Goal: Task Accomplishment & Management: Use online tool/utility

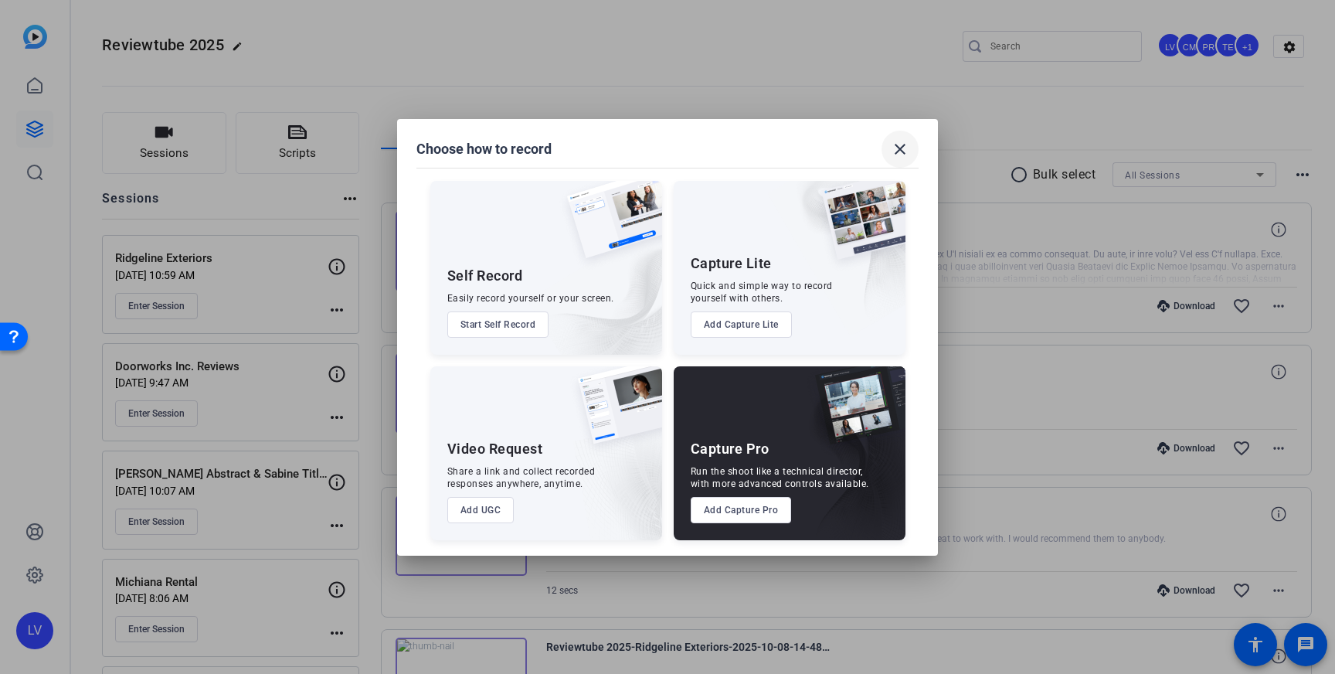
click at [894, 145] on mat-icon "close" at bounding box center [900, 149] width 19 height 19
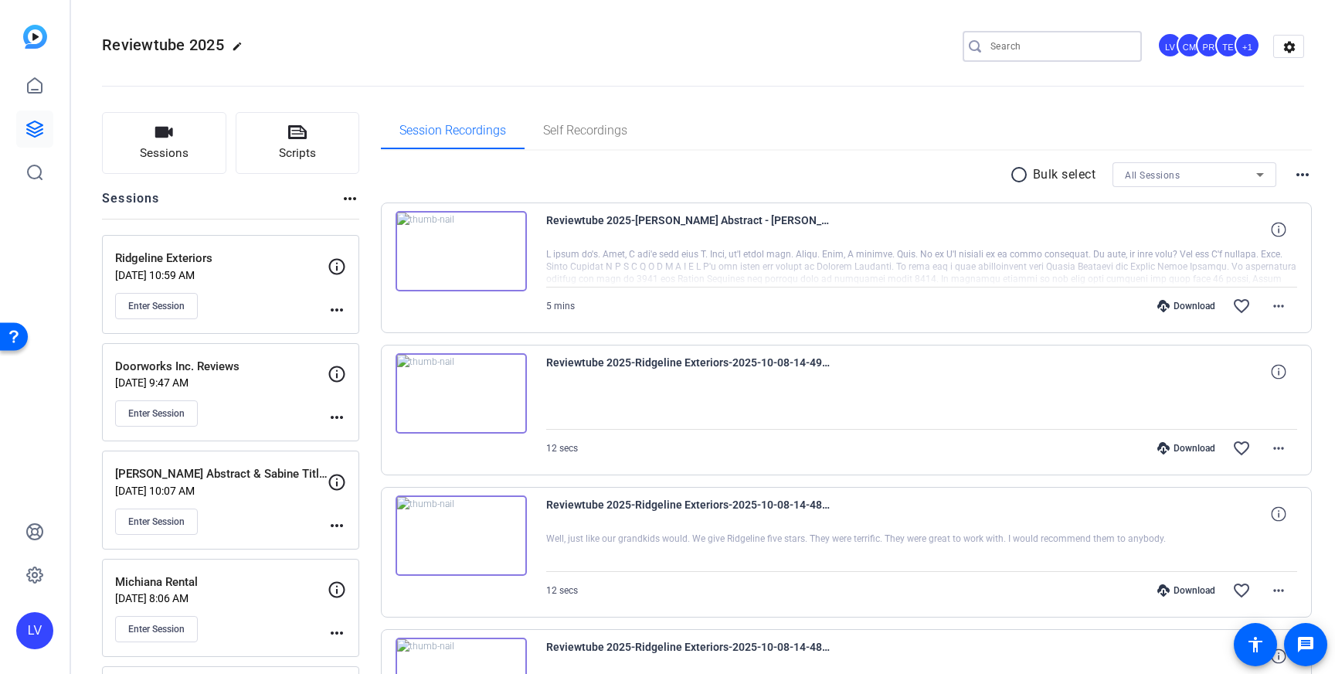
click at [1014, 46] on input "Search" at bounding box center [1060, 46] width 139 height 19
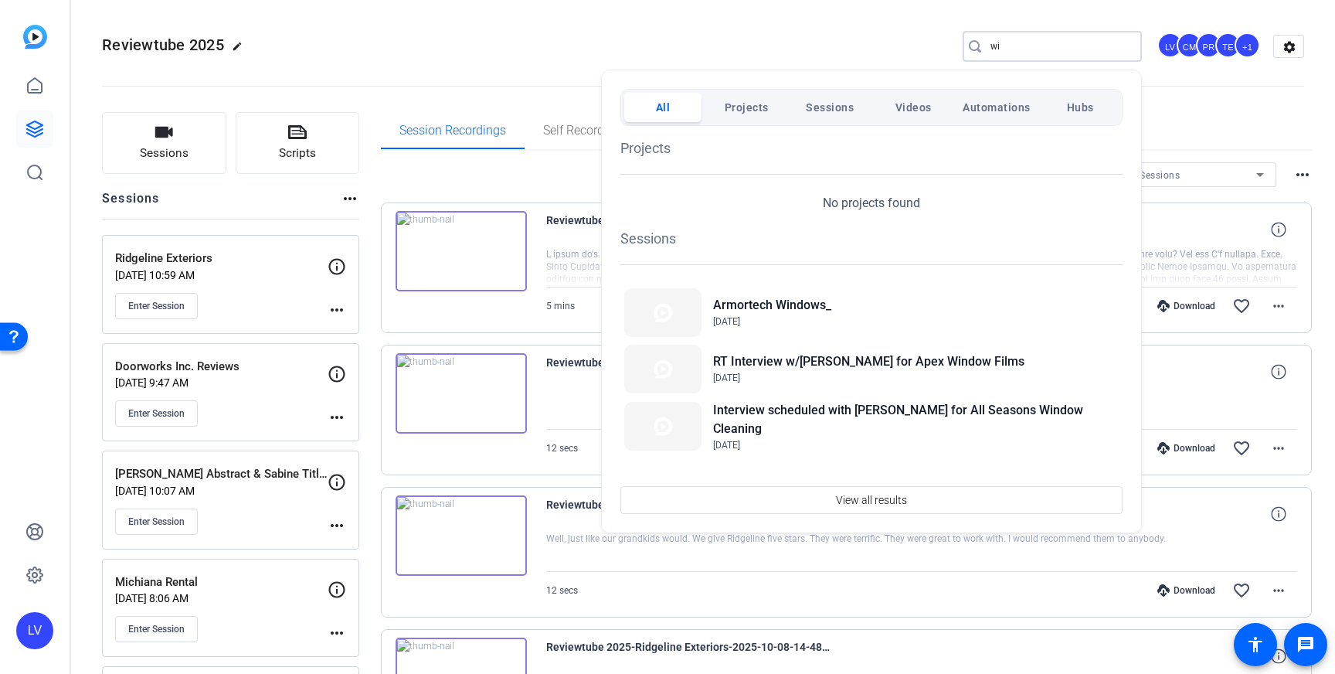
type input "w"
click at [130, 143] on div at bounding box center [667, 337] width 1335 height 674
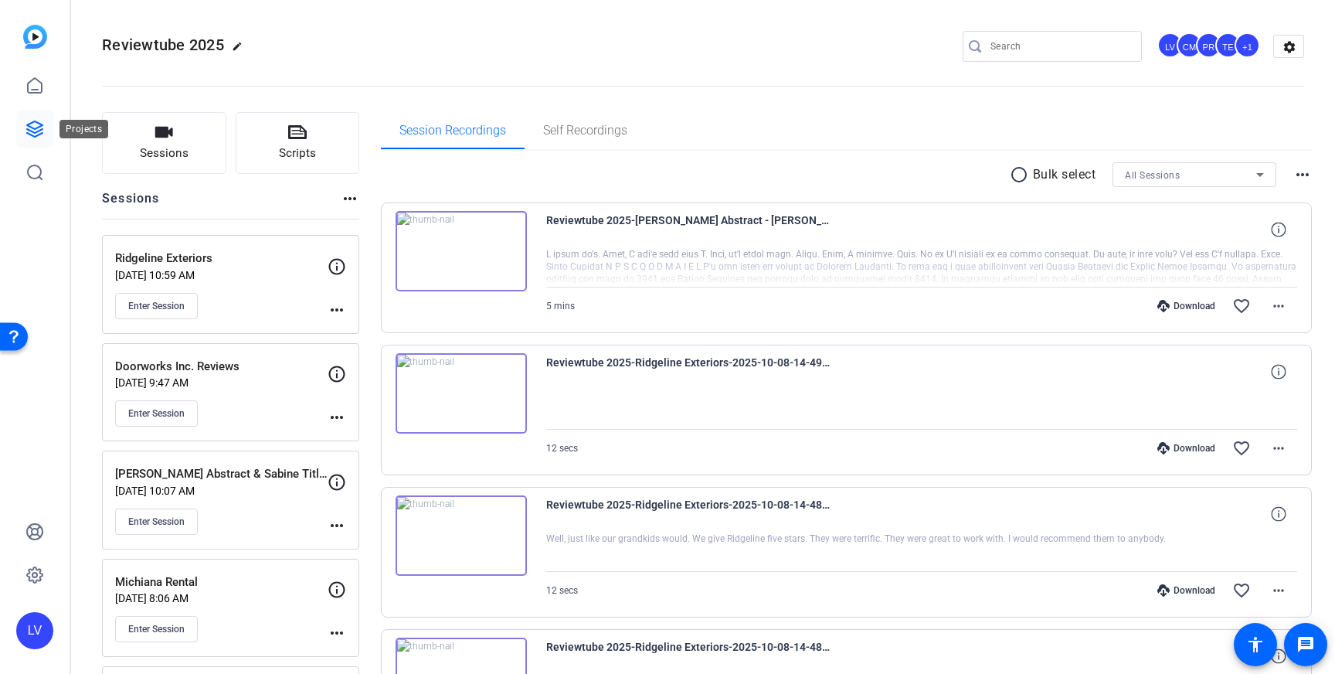
click at [49, 131] on link at bounding box center [34, 129] width 37 height 37
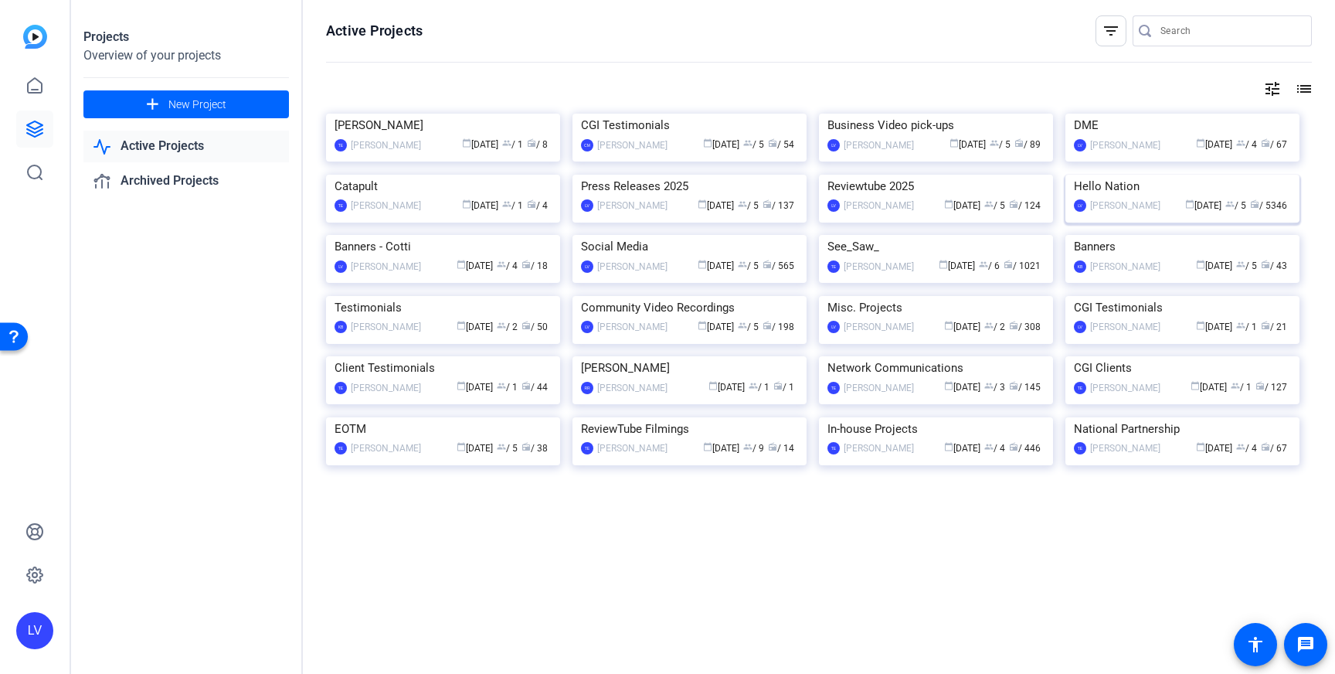
click at [1090, 175] on img at bounding box center [1183, 175] width 234 height 0
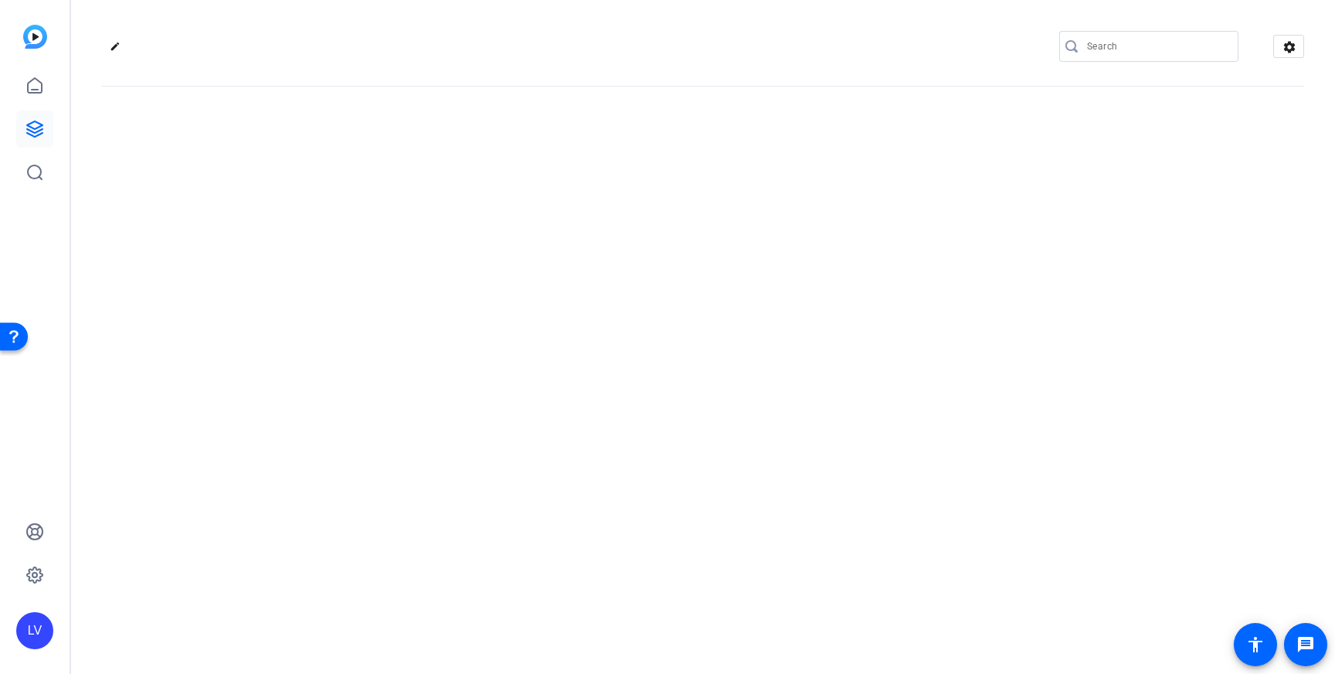
click at [1090, 396] on div "edit settings" at bounding box center [703, 337] width 1264 height 674
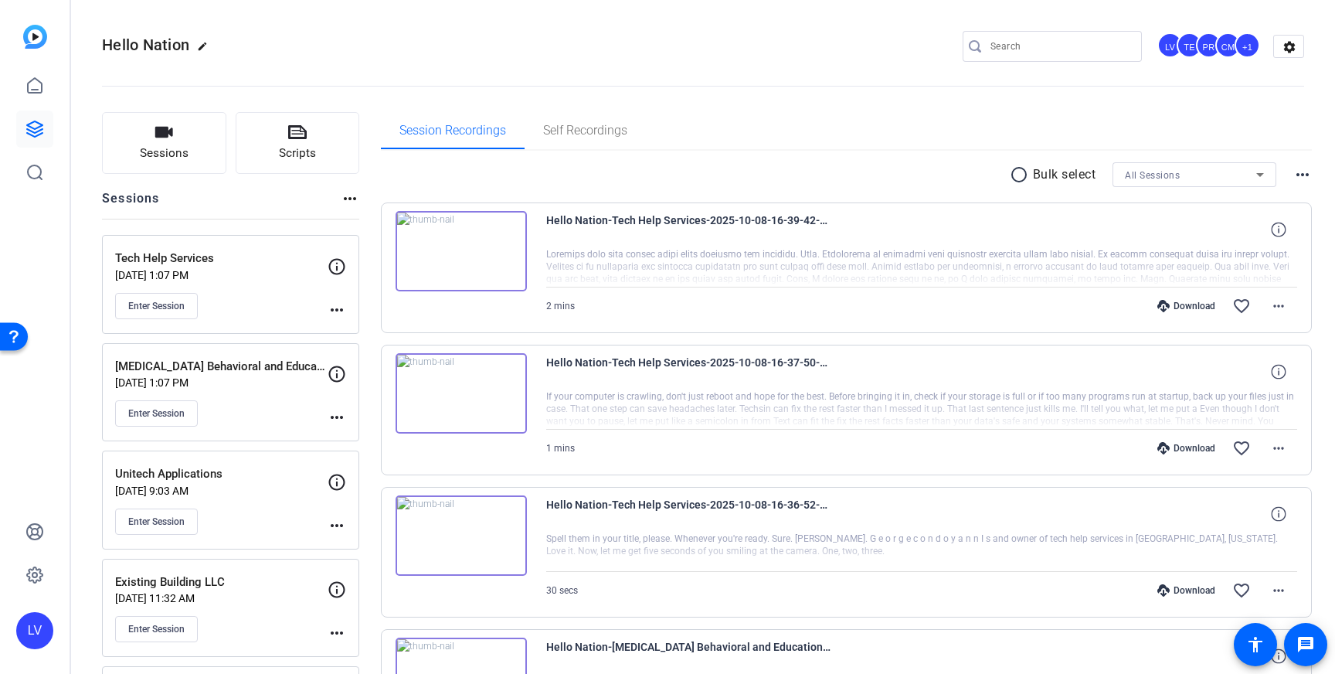
click at [713, 55] on div "Hello Nation edit LV TE PR CM +1 settings" at bounding box center [703, 46] width 1202 height 23
click at [165, 140] on icon "button" at bounding box center [164, 132] width 19 height 19
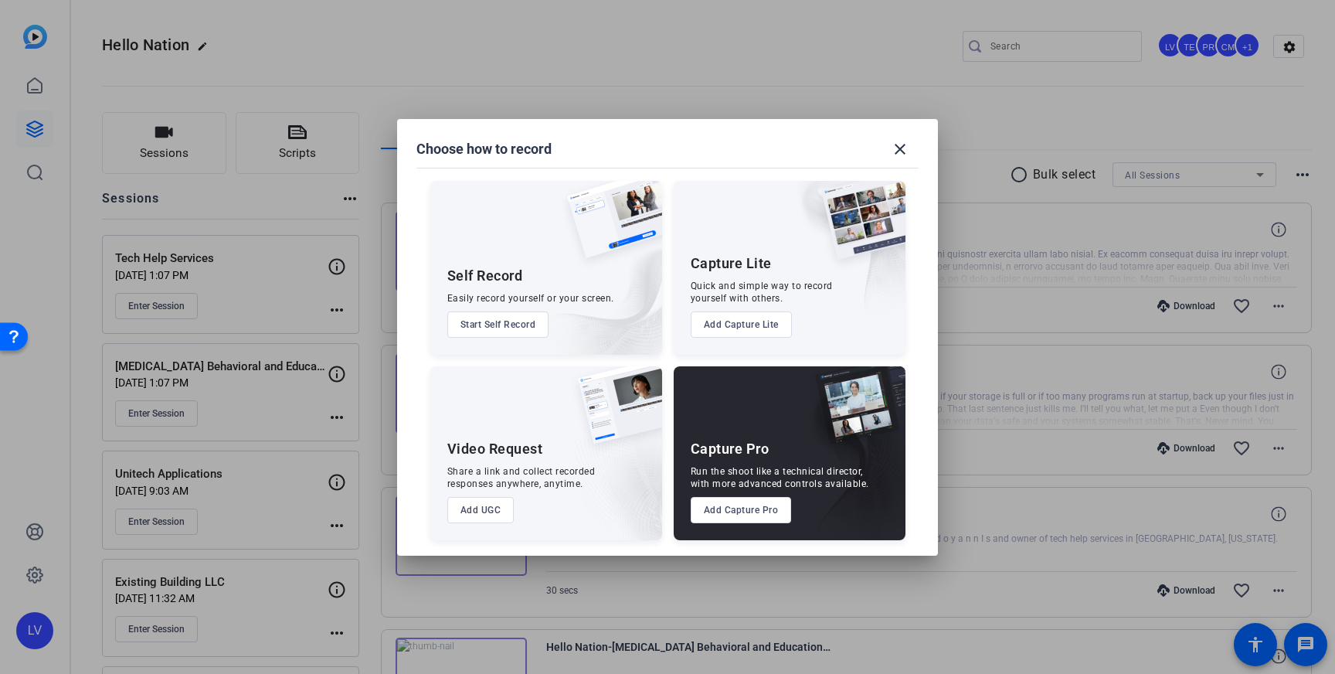
click at [733, 514] on button "Add Capture Pro" at bounding box center [741, 510] width 101 height 26
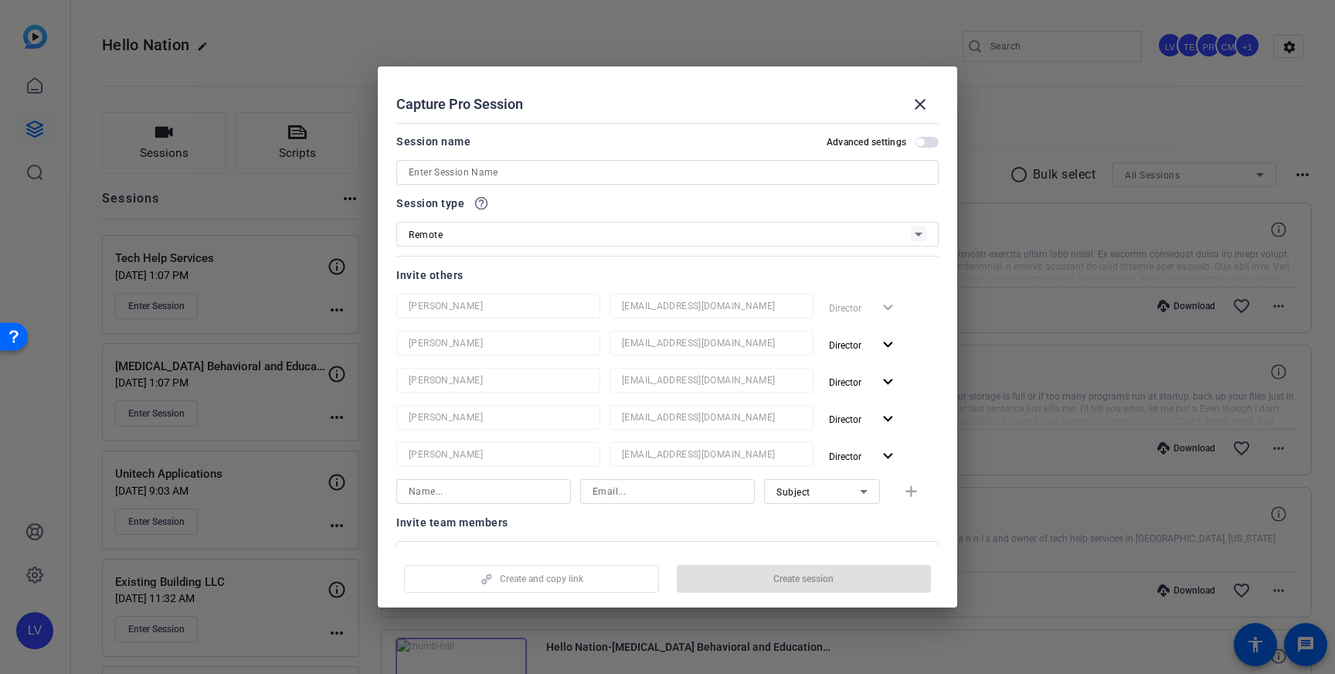
click at [495, 166] on input at bounding box center [668, 172] width 518 height 19
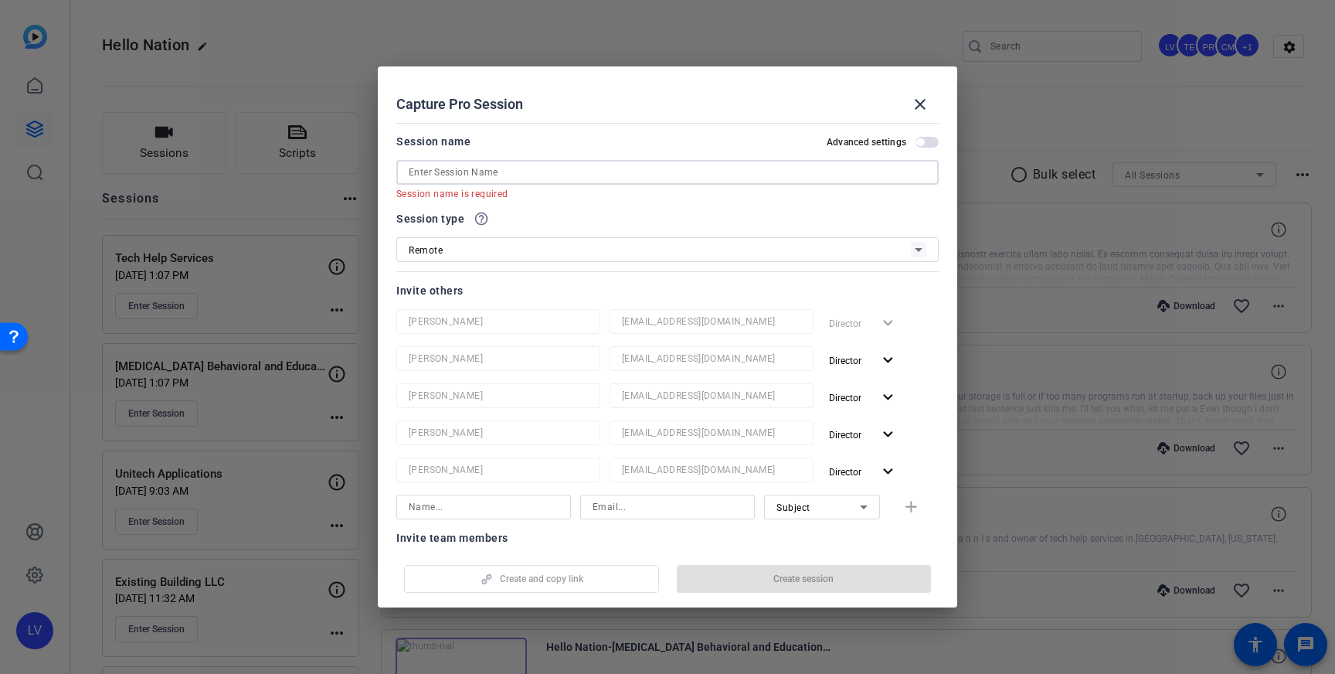
paste input "Window World of [GEOGRAPHIC_DATA]"
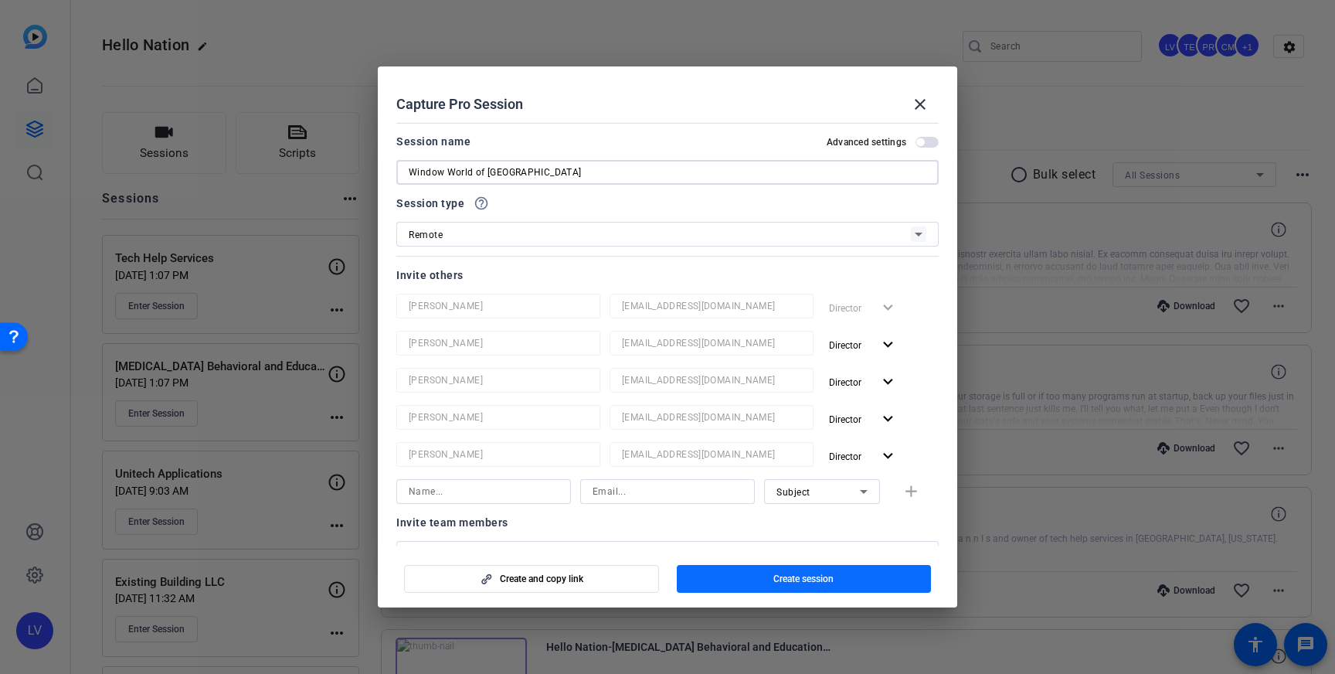
type input "Window World of [GEOGRAPHIC_DATA]"
click at [783, 576] on span "Create session" at bounding box center [804, 579] width 60 height 12
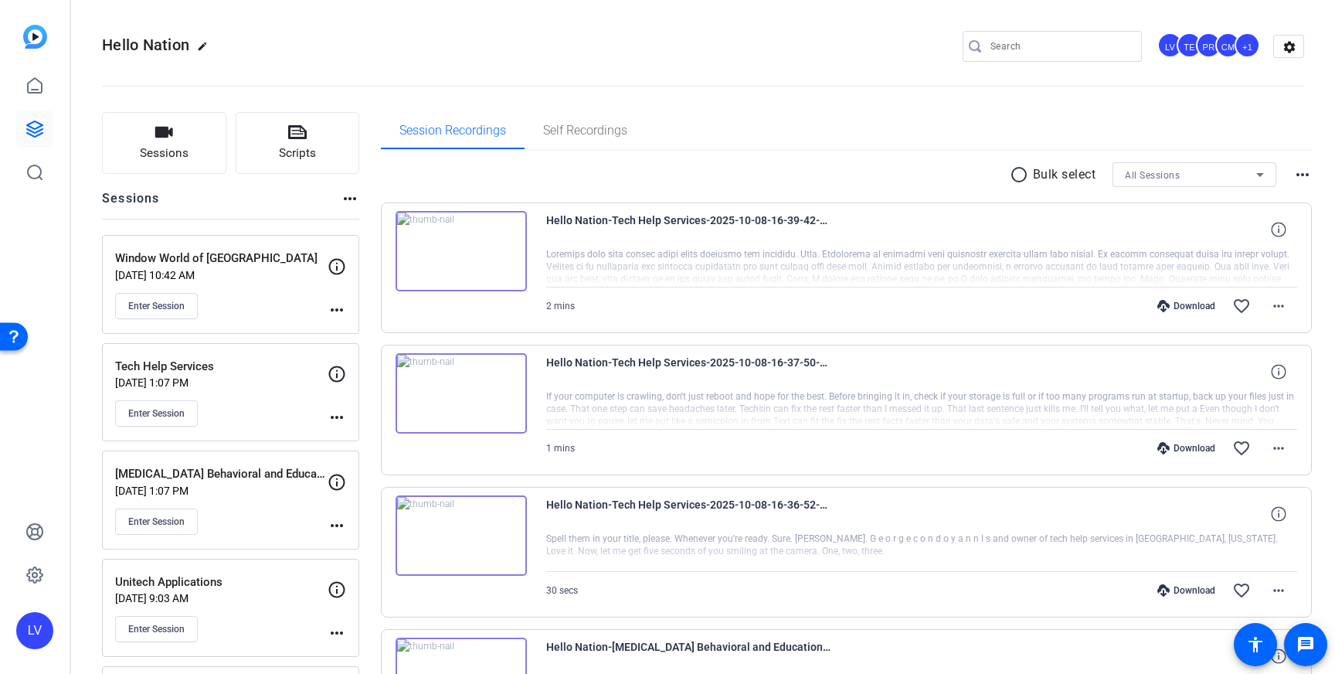
click at [333, 312] on mat-icon "more_horiz" at bounding box center [337, 310] width 19 height 19
click at [365, 330] on span "Edit Session" at bounding box center [375, 332] width 70 height 19
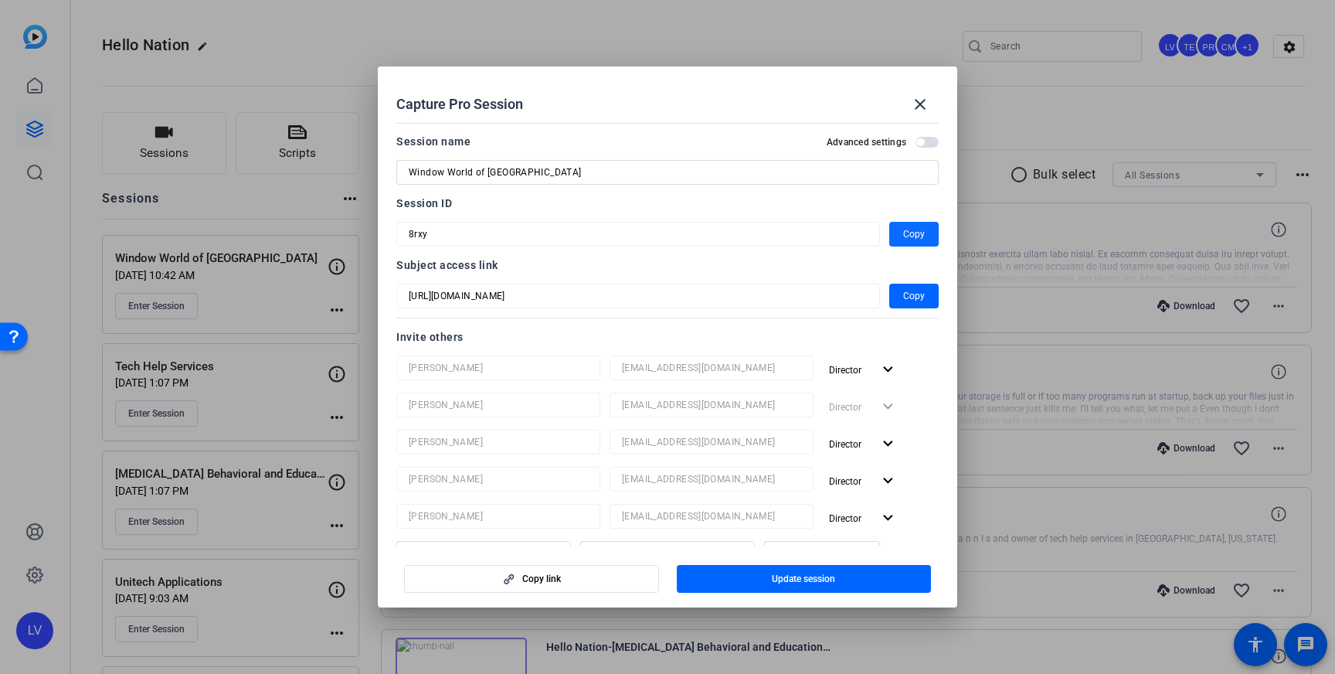
click at [897, 233] on span "button" at bounding box center [914, 234] width 49 height 37
